Goal: Browse casually

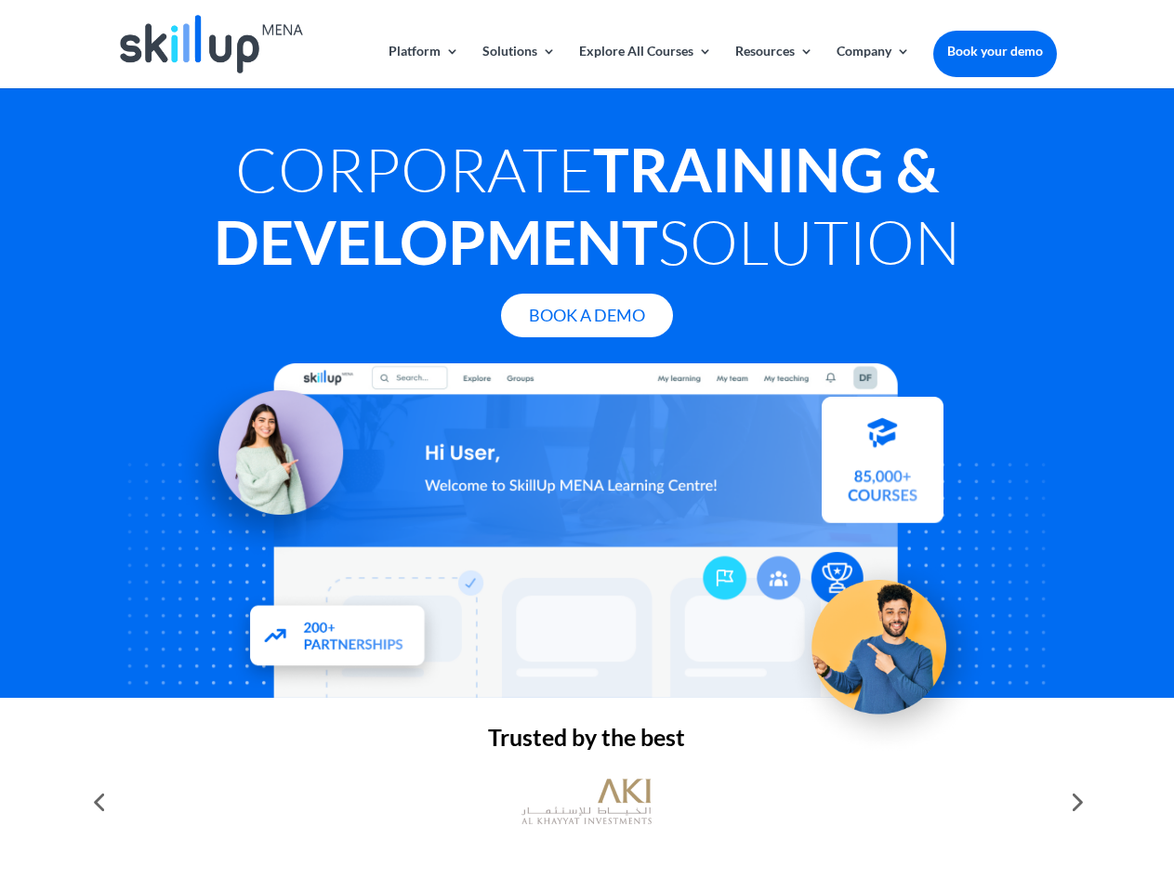
click at [587, 446] on div at bounding box center [586, 530] width 939 height 335
click at [518, 66] on link "Solutions" at bounding box center [518, 67] width 73 height 44
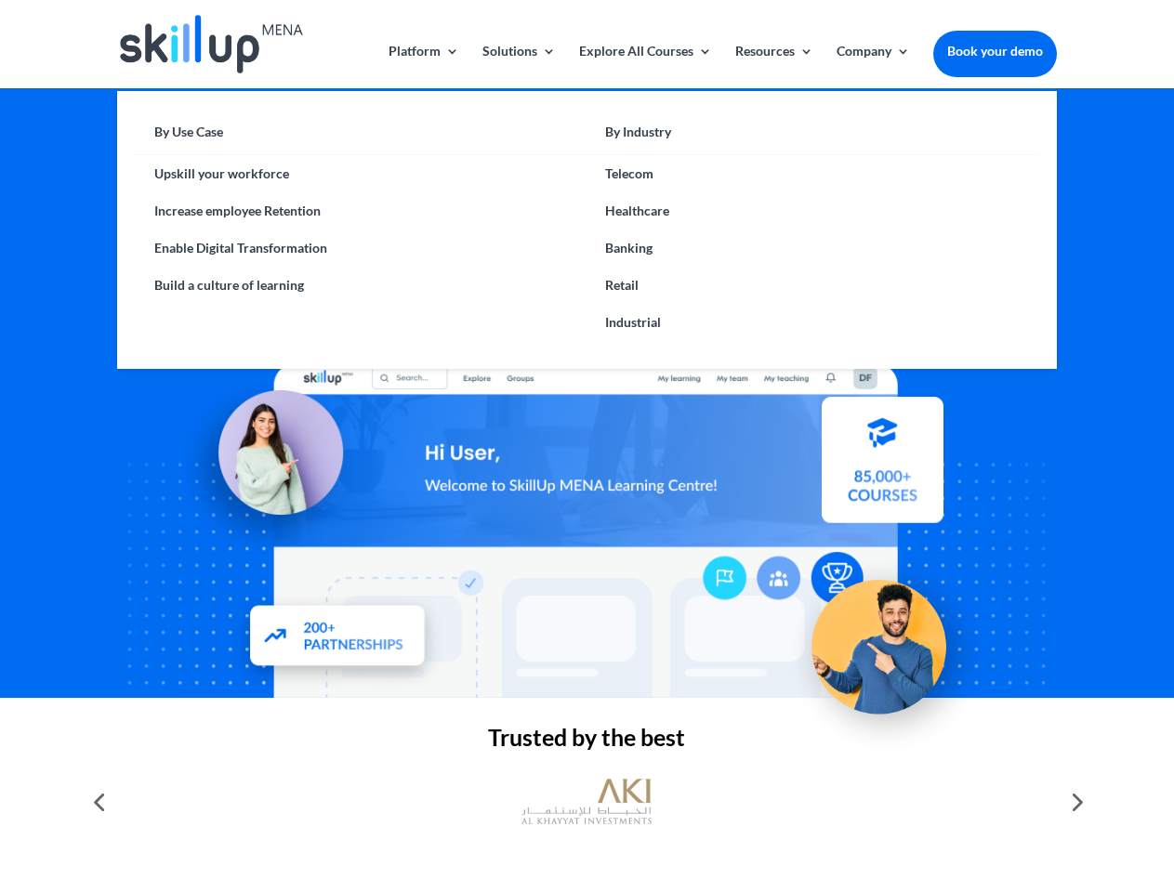
click at [644, 66] on link "Explore All Courses" at bounding box center [645, 67] width 133 height 44
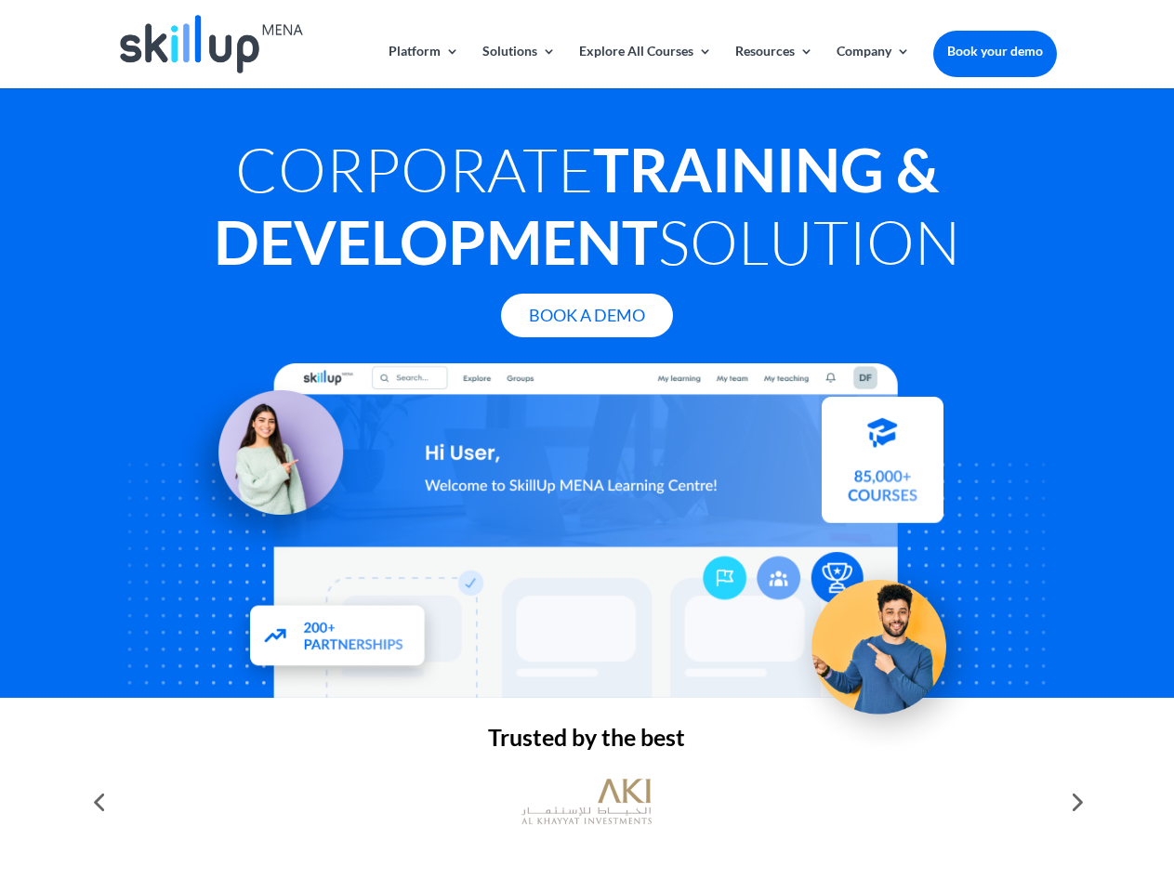
click at [773, 66] on link "Resources" at bounding box center [774, 67] width 78 height 44
click at [873, 66] on link "Company" at bounding box center [873, 67] width 73 height 44
click at [587, 802] on img at bounding box center [587, 802] width 130 height 65
